Goal: Check status: Check status

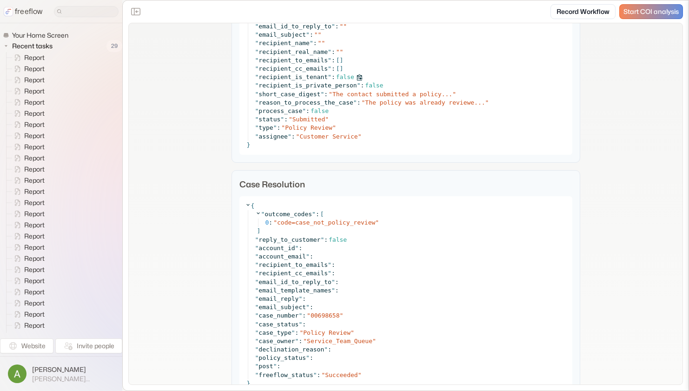
scroll to position [292, 0]
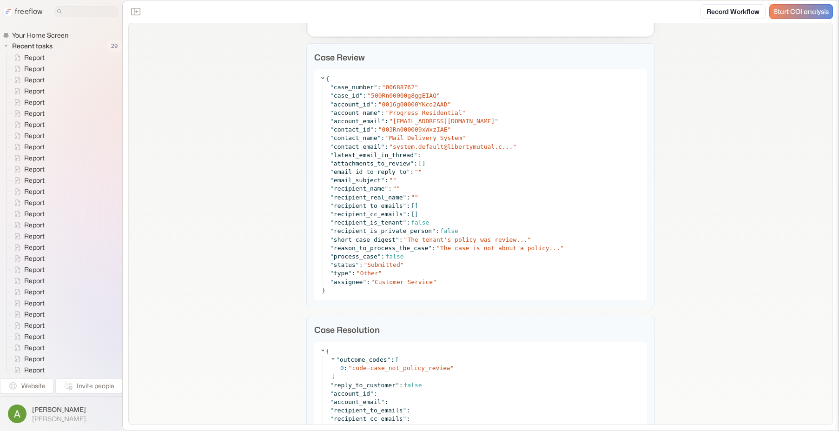
scroll to position [292, 0]
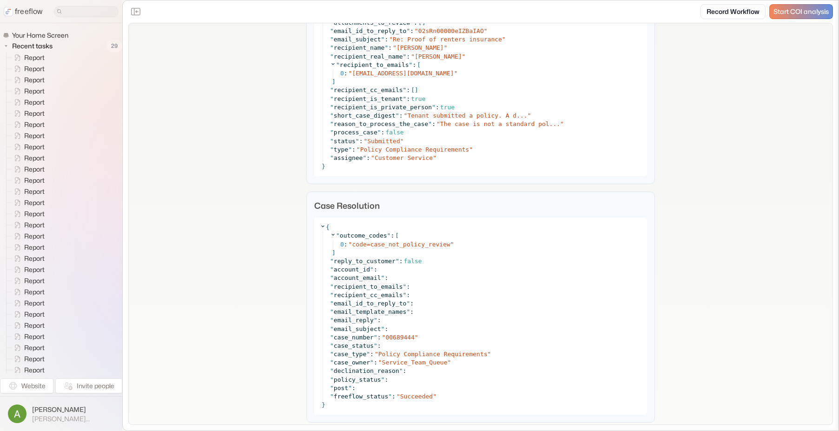
scroll to position [320, 0]
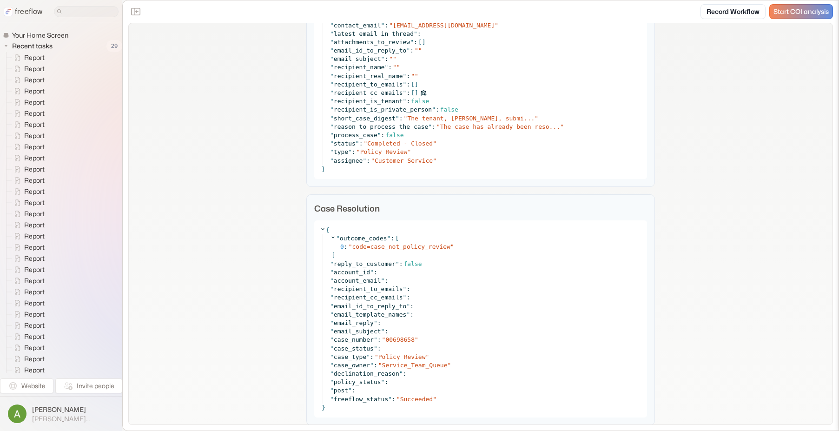
scroll to position [303, 0]
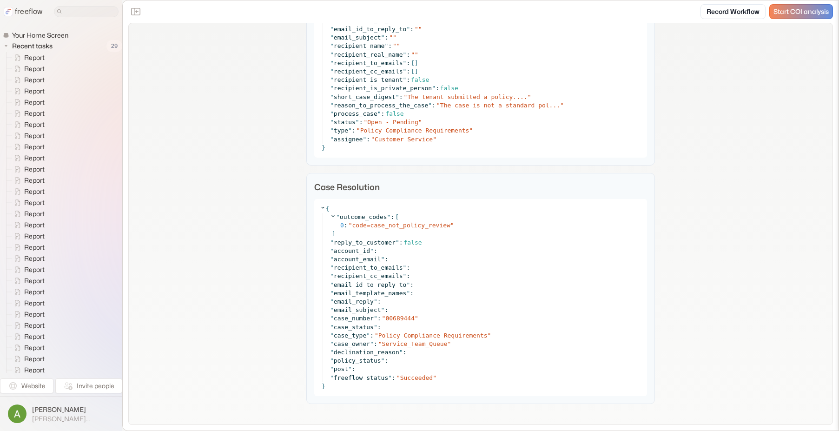
scroll to position [303, 0]
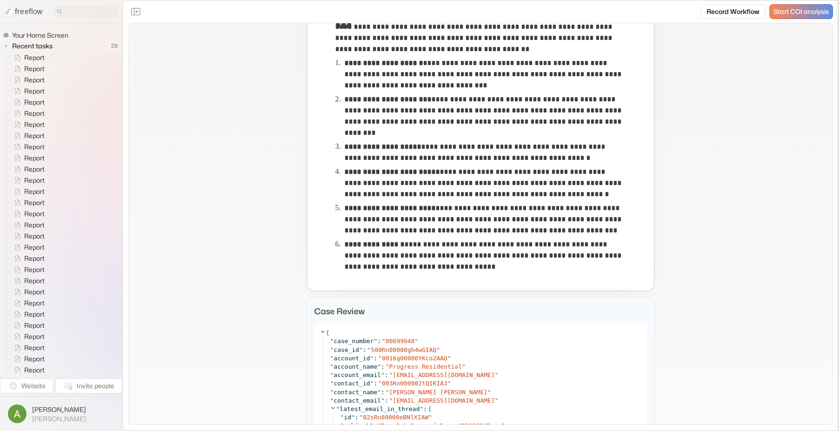
scroll to position [604, 0]
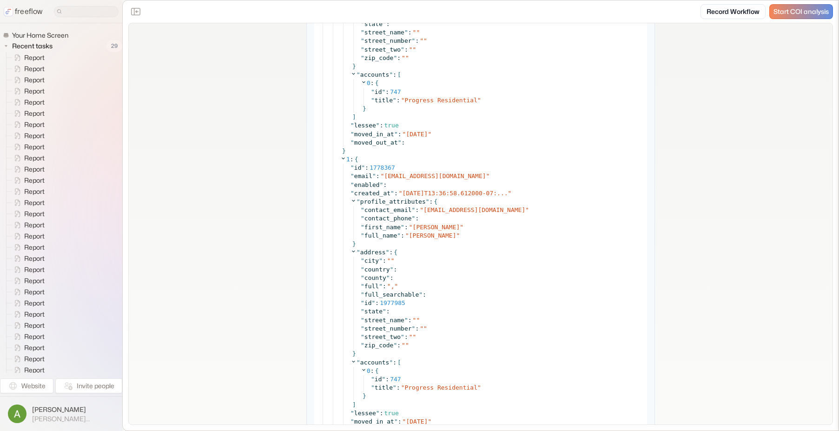
scroll to position [2005, 0]
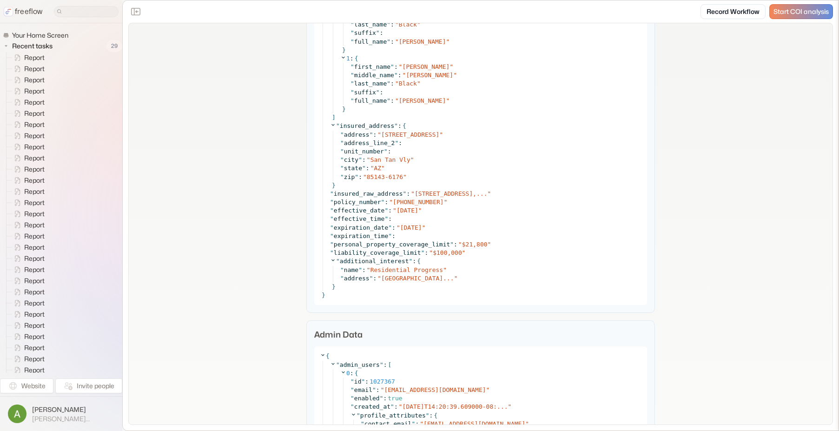
scroll to position [1378, 0]
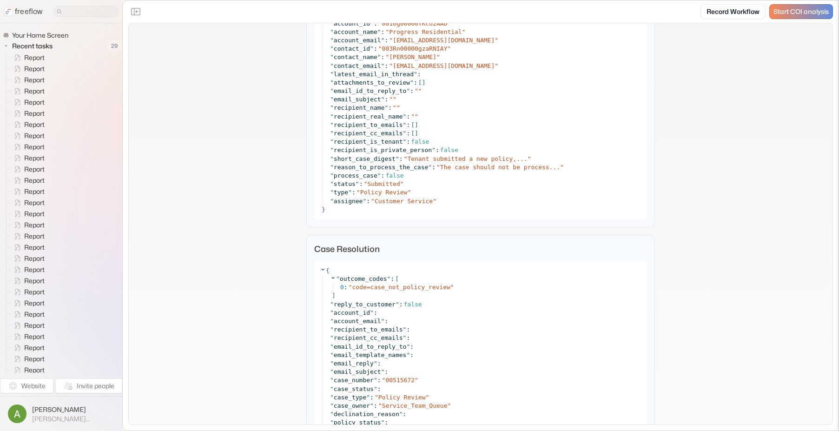
scroll to position [292, 0]
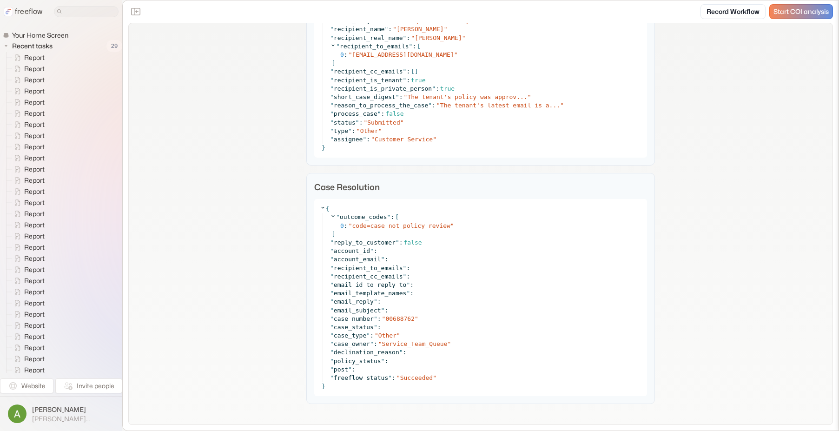
scroll to position [309, 0]
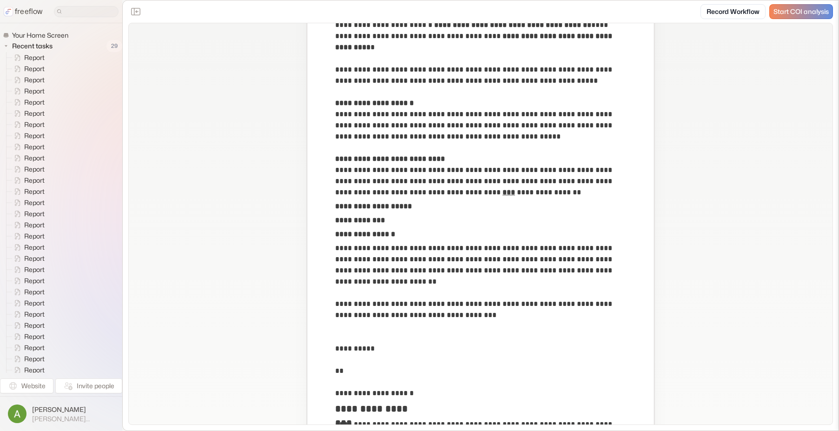
scroll to position [422, 0]
